Goal: Check status: Check status

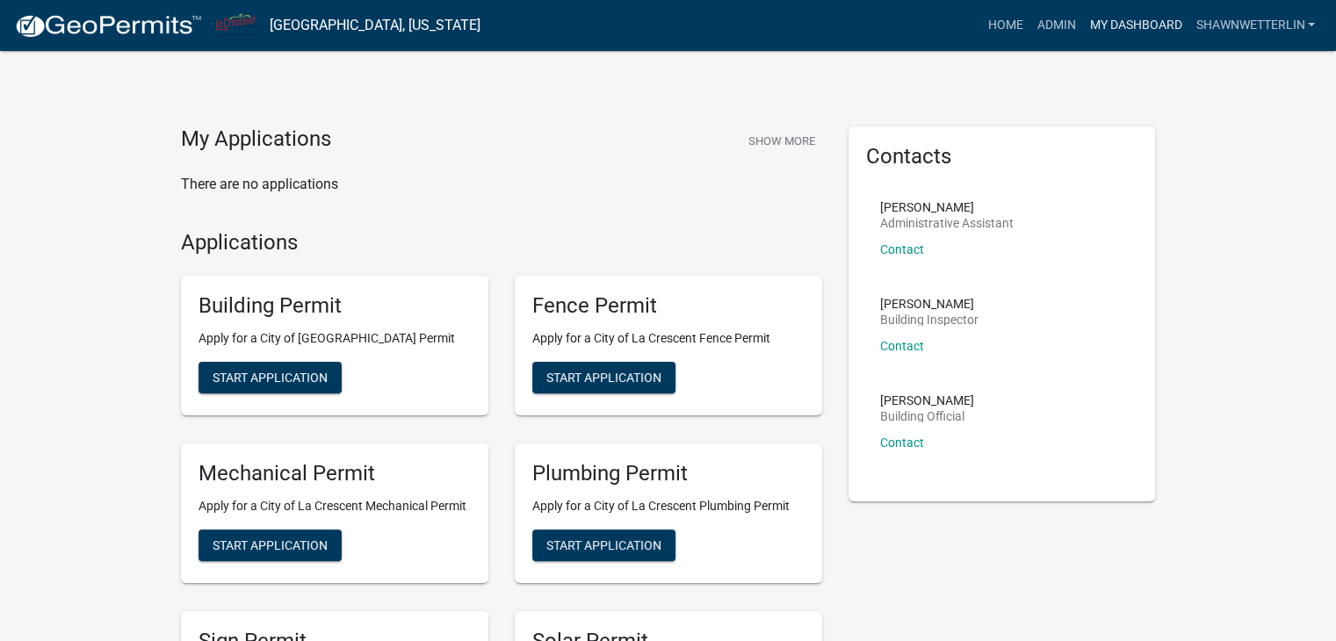
click at [1133, 22] on link "My Dashboard" at bounding box center [1135, 25] width 106 height 33
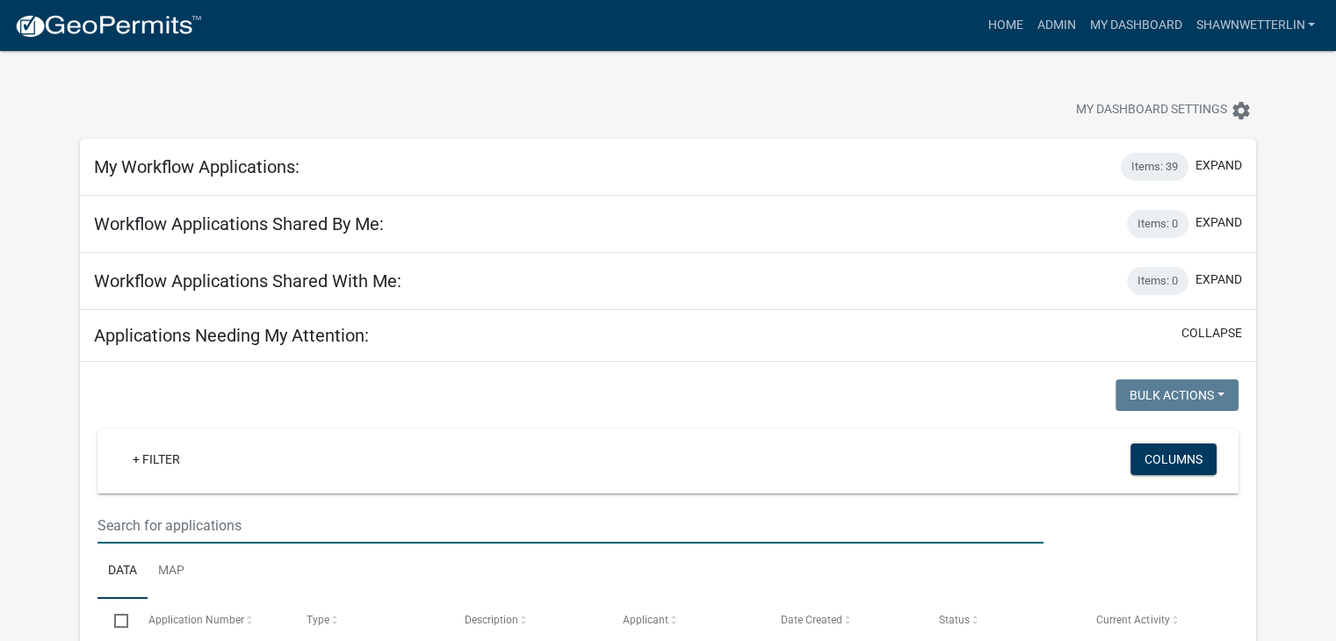
click at [121, 511] on input "text" at bounding box center [571, 526] width 946 height 36
type input "523 mc"
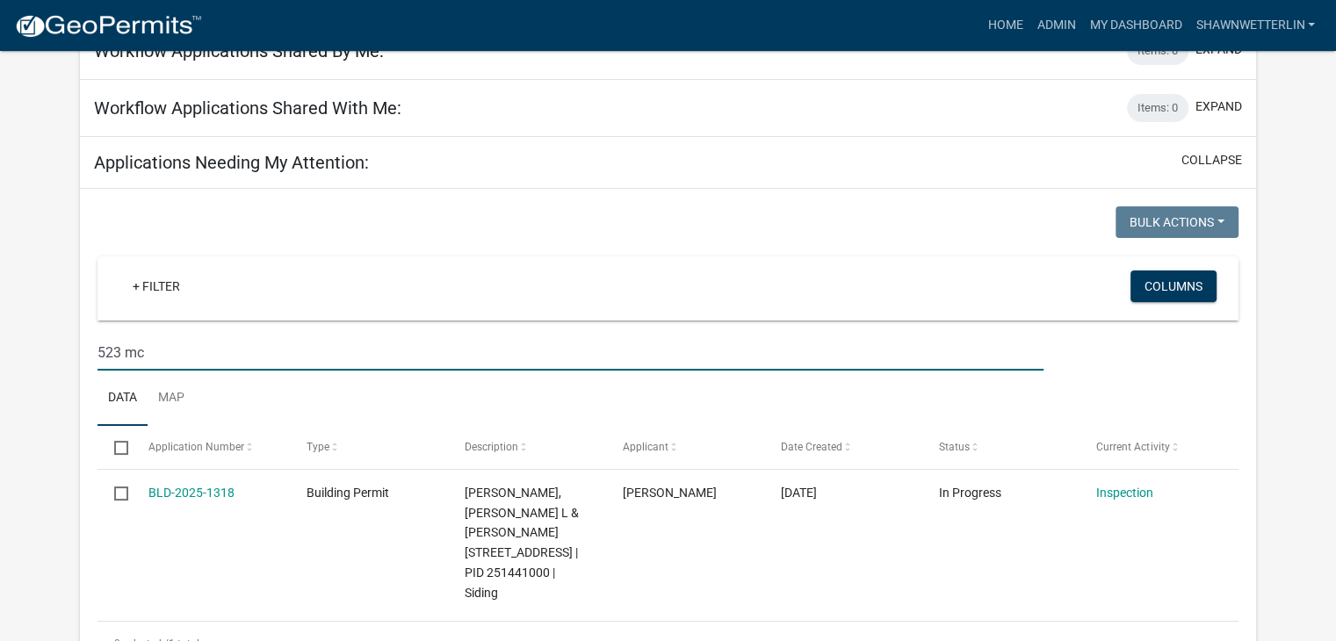
scroll to position [264, 0]
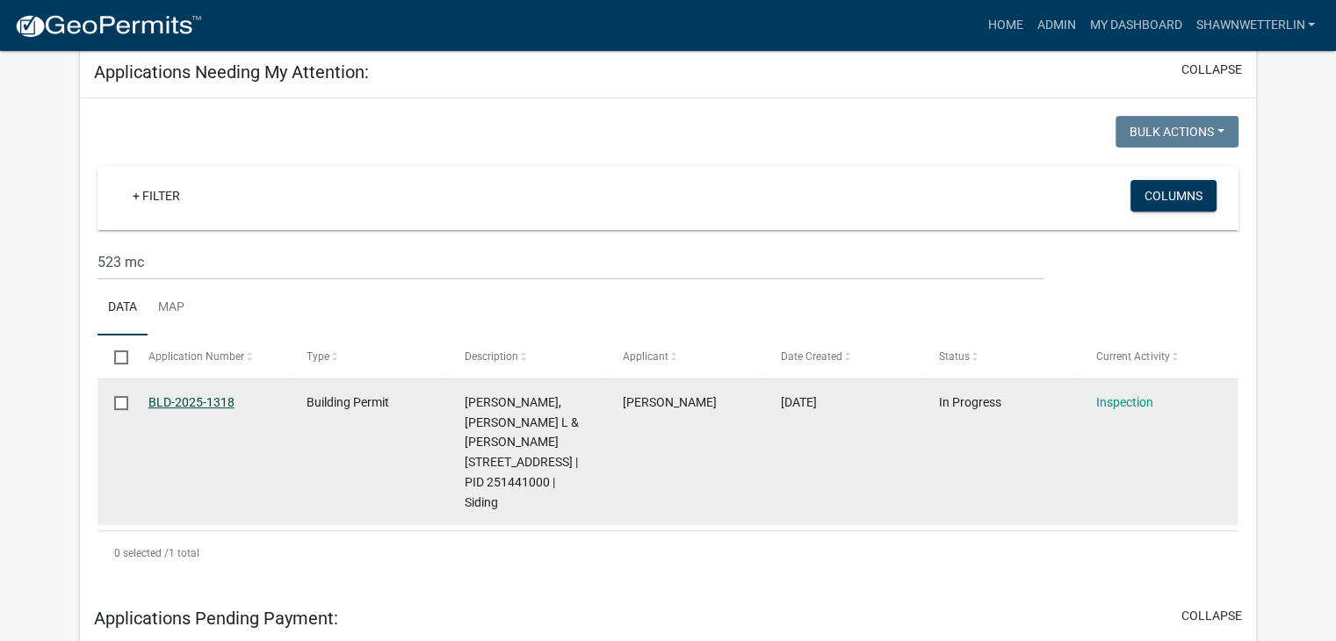
click at [165, 405] on link "BLD-2025-1318" at bounding box center [191, 402] width 86 height 14
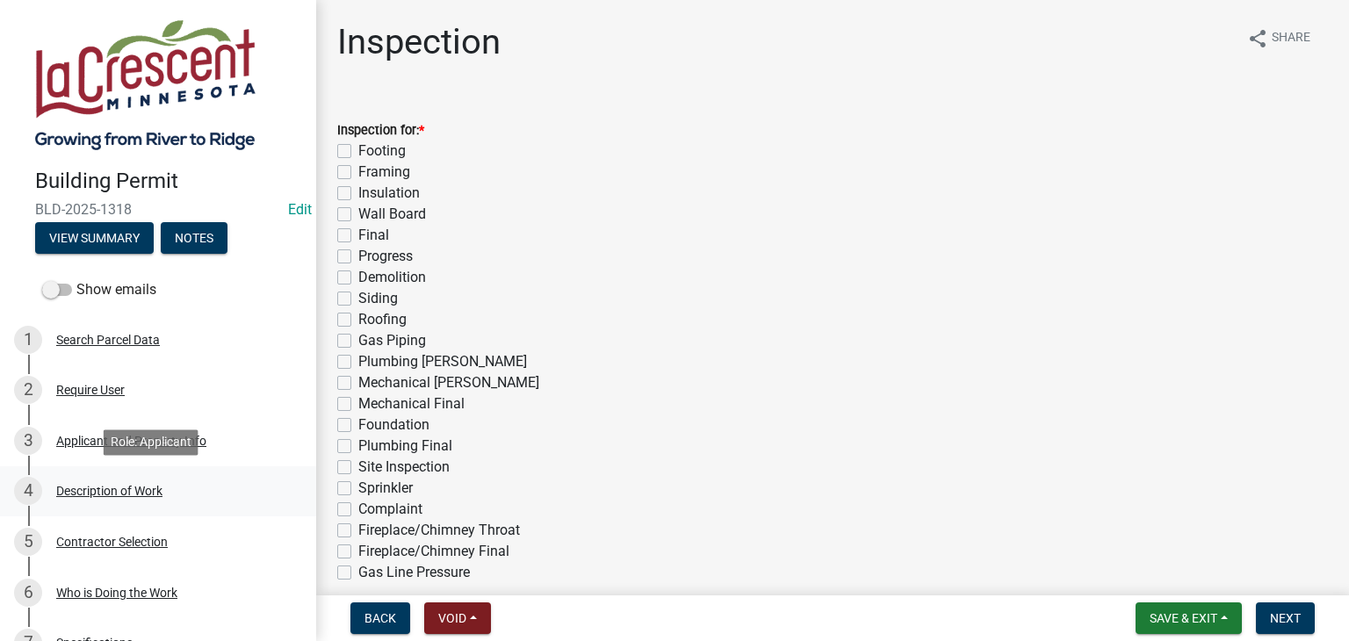
click at [110, 494] on div "Description of Work" at bounding box center [109, 491] width 106 height 12
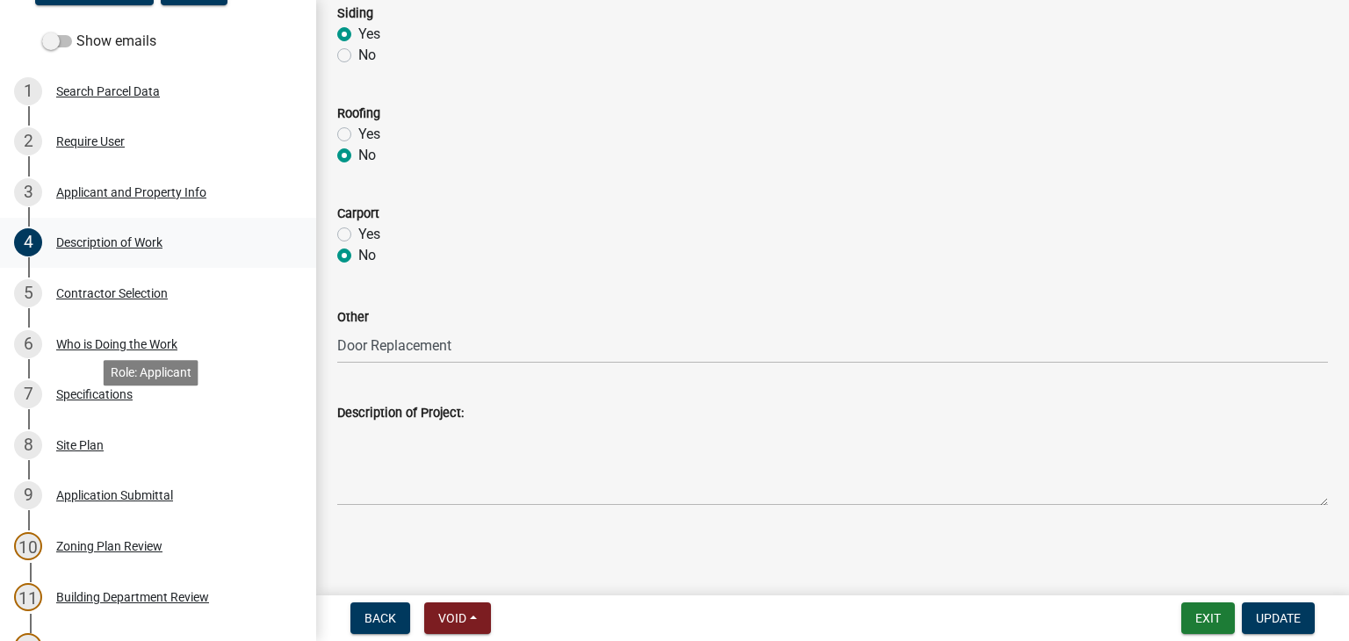
scroll to position [264, 0]
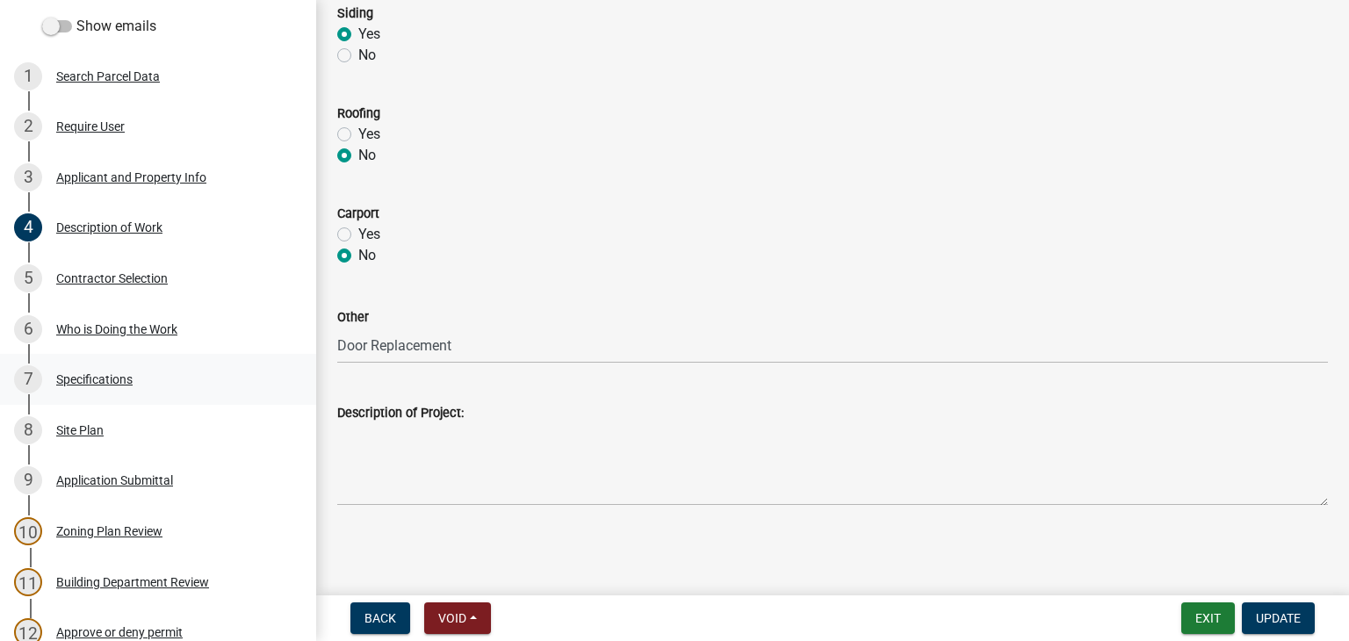
click at [105, 380] on div "Specifications" at bounding box center [94, 379] width 76 height 12
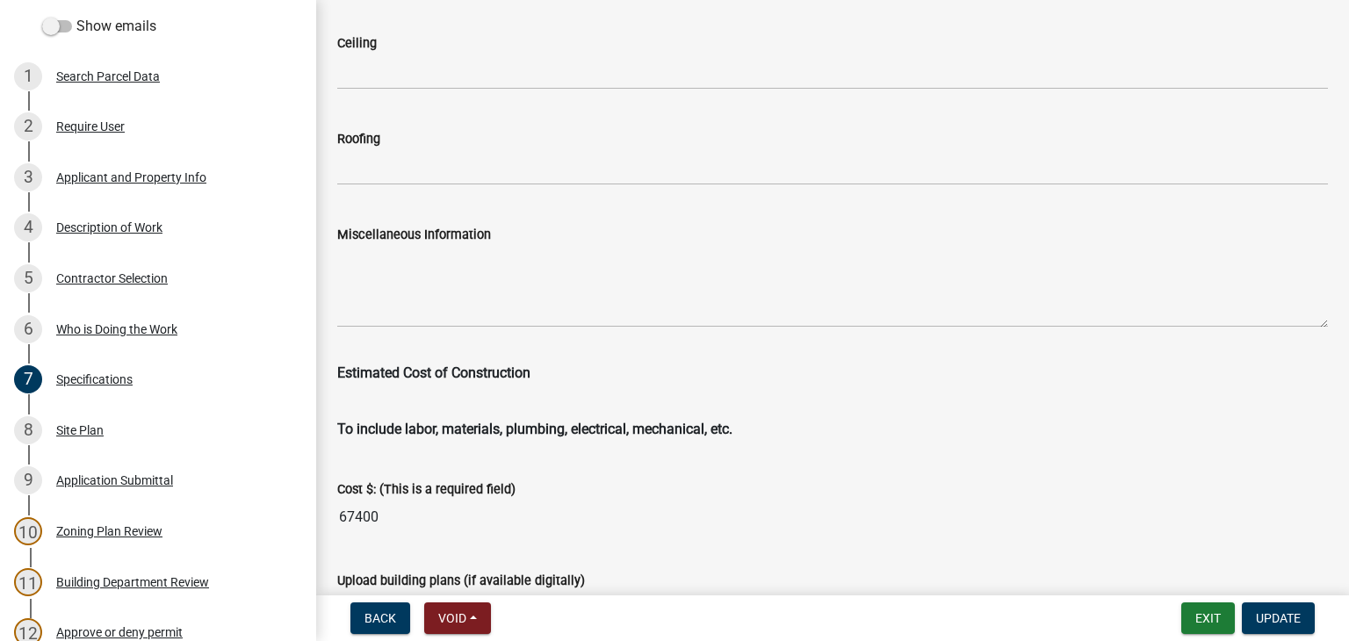
scroll to position [3007, 0]
